Goal: Find contact information: Find contact information

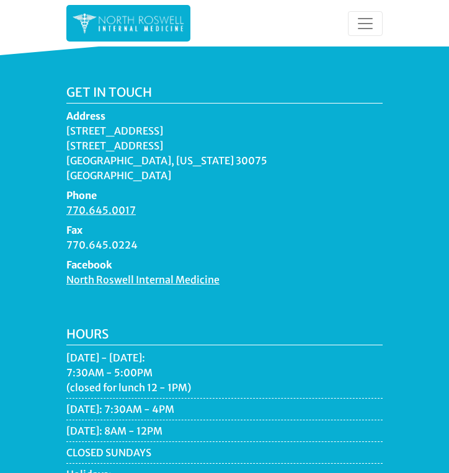
scroll to position [1941, 0]
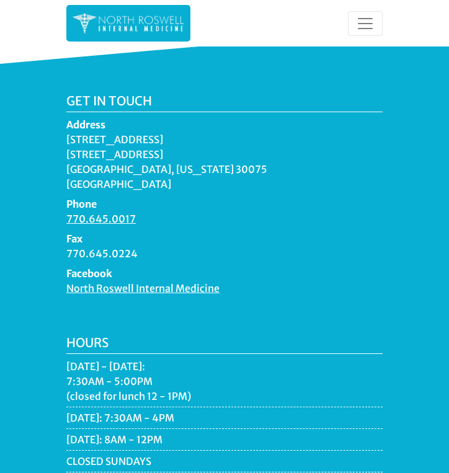
drag, startPoint x: 187, startPoint y: 154, endPoint x: 133, endPoint y: 158, distance: 54.1
click at [133, 158] on dd "[STREET_ADDRESS][US_STATE]" at bounding box center [224, 162] width 316 height 60
drag, startPoint x: 107, startPoint y: 171, endPoint x: 68, endPoint y: 129, distance: 56.6
click at [68, 132] on dd "[STREET_ADDRESS][US_STATE]" at bounding box center [224, 162] width 316 height 60
click at [46, 125] on div "Get in touch Address [STREET_ADDRESS][US_STATE] Phone 770.645.0017 Fax 770.645.…" at bounding box center [224, 477] width 449 height 826
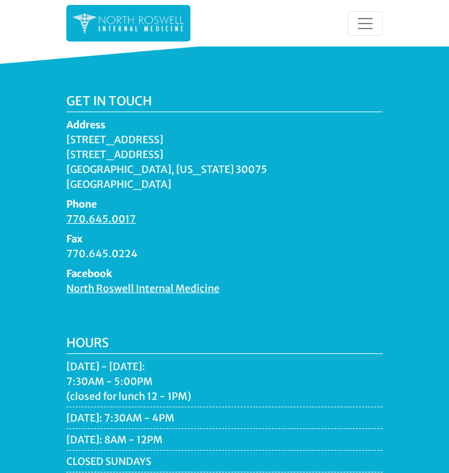
drag, startPoint x: 59, startPoint y: 124, endPoint x: 169, endPoint y: 144, distance: 112.2
click at [169, 144] on div "Get in touch Address [STREET_ADDRESS][US_STATE] Phone 770.645.0017 Fax 770.645.…" at bounding box center [224, 200] width 335 height 212
click at [126, 133] on dd "[STREET_ADDRESS][US_STATE]" at bounding box center [224, 162] width 316 height 60
drag, startPoint x: 65, startPoint y: 125, endPoint x: 169, endPoint y: 138, distance: 104.4
click at [169, 138] on div "Get in touch Address [STREET_ADDRESS][US_STATE] Phone 770.645.0017 Fax 770.645.…" at bounding box center [224, 200] width 335 height 212
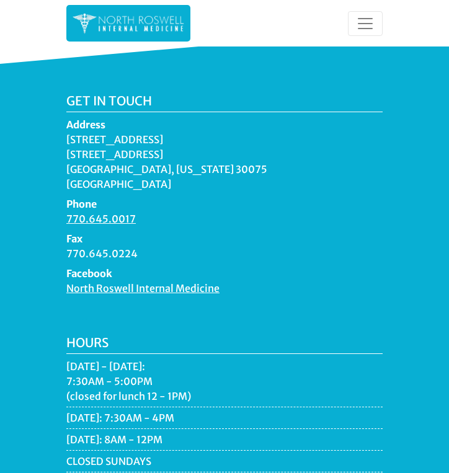
copy dd "[STREET_ADDRESS]"
